Goal: Submit feedback/report problem: Submit feedback/report problem

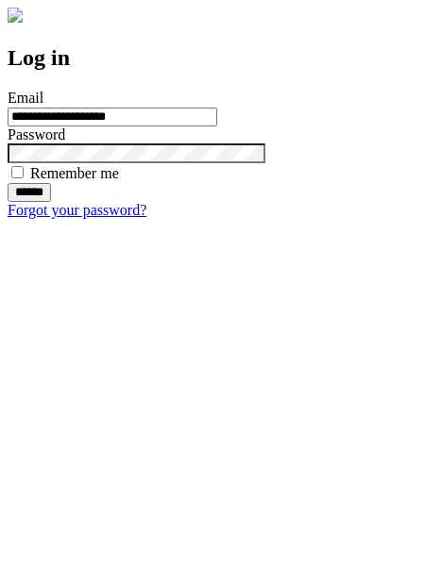
type input "**********"
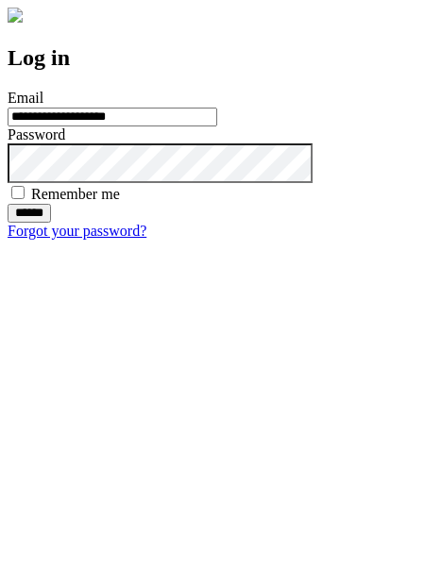
click at [51, 223] on input "******" at bounding box center [29, 213] width 43 height 19
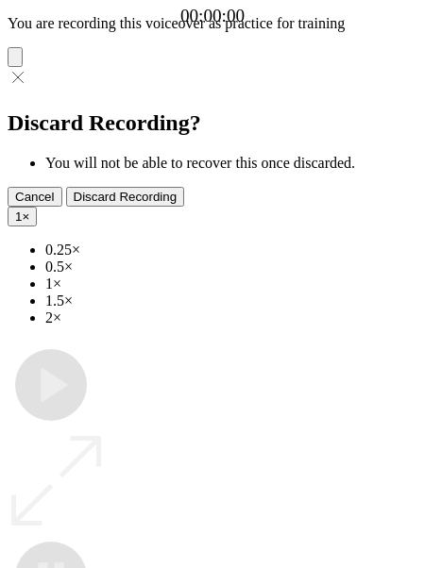
type input "**********"
